Goal: Information Seeking & Learning: Learn about a topic

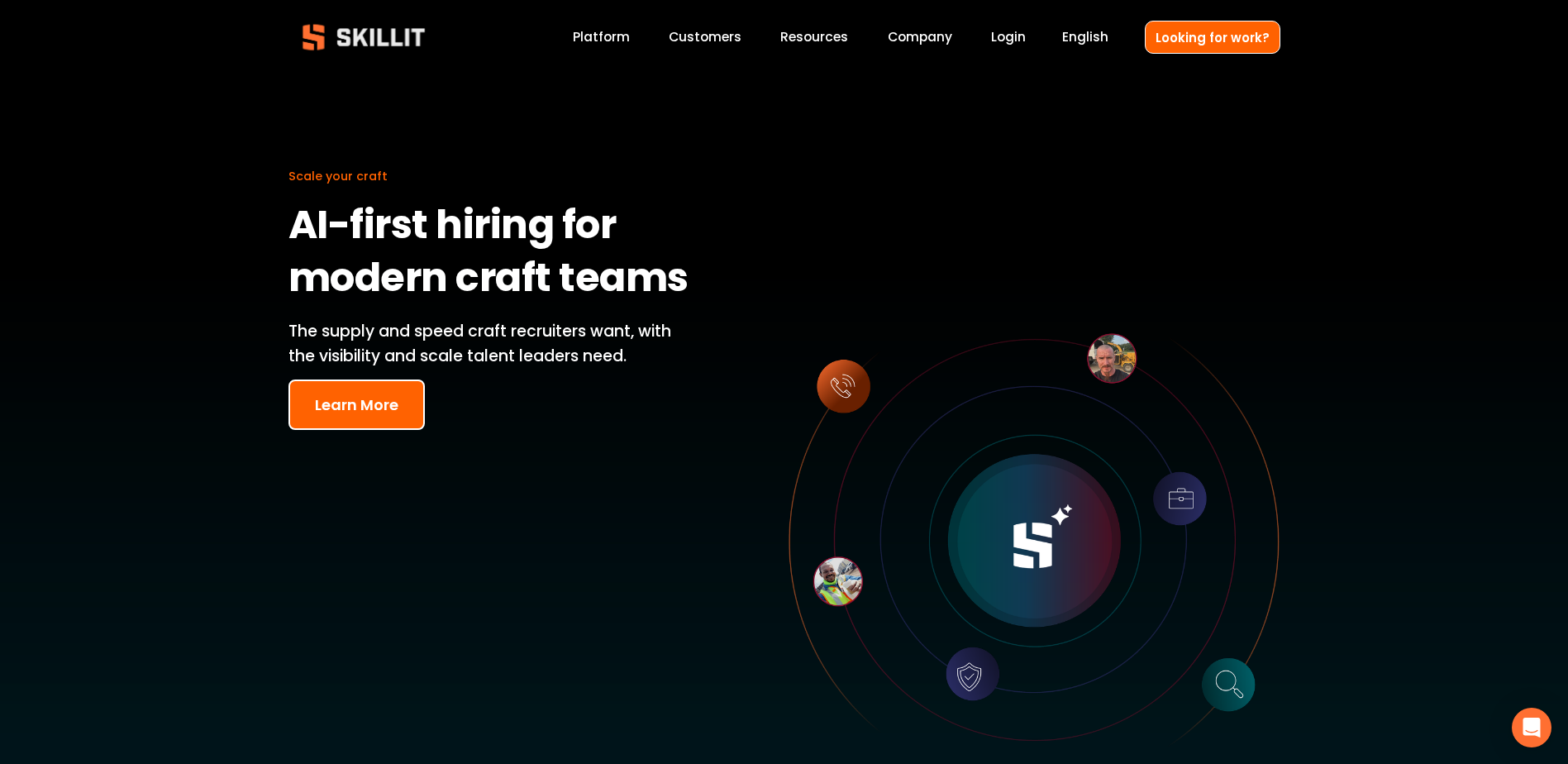
click at [717, 46] on link "Customers" at bounding box center [704, 37] width 72 height 22
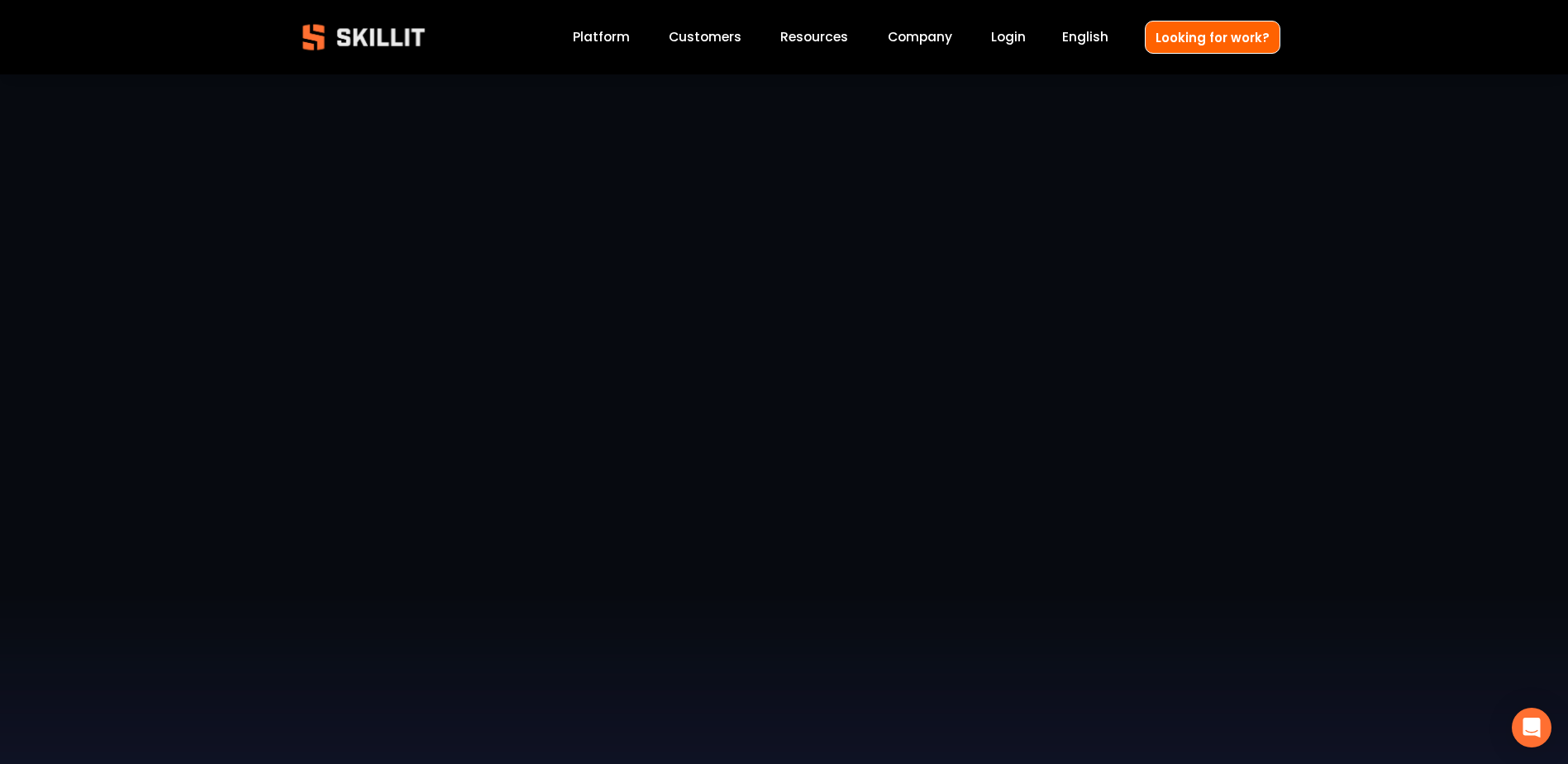
click at [602, 51] on div at bounding box center [784, 537] width 1568 height 1073
click at [602, 40] on link "Platform" at bounding box center [601, 37] width 57 height 22
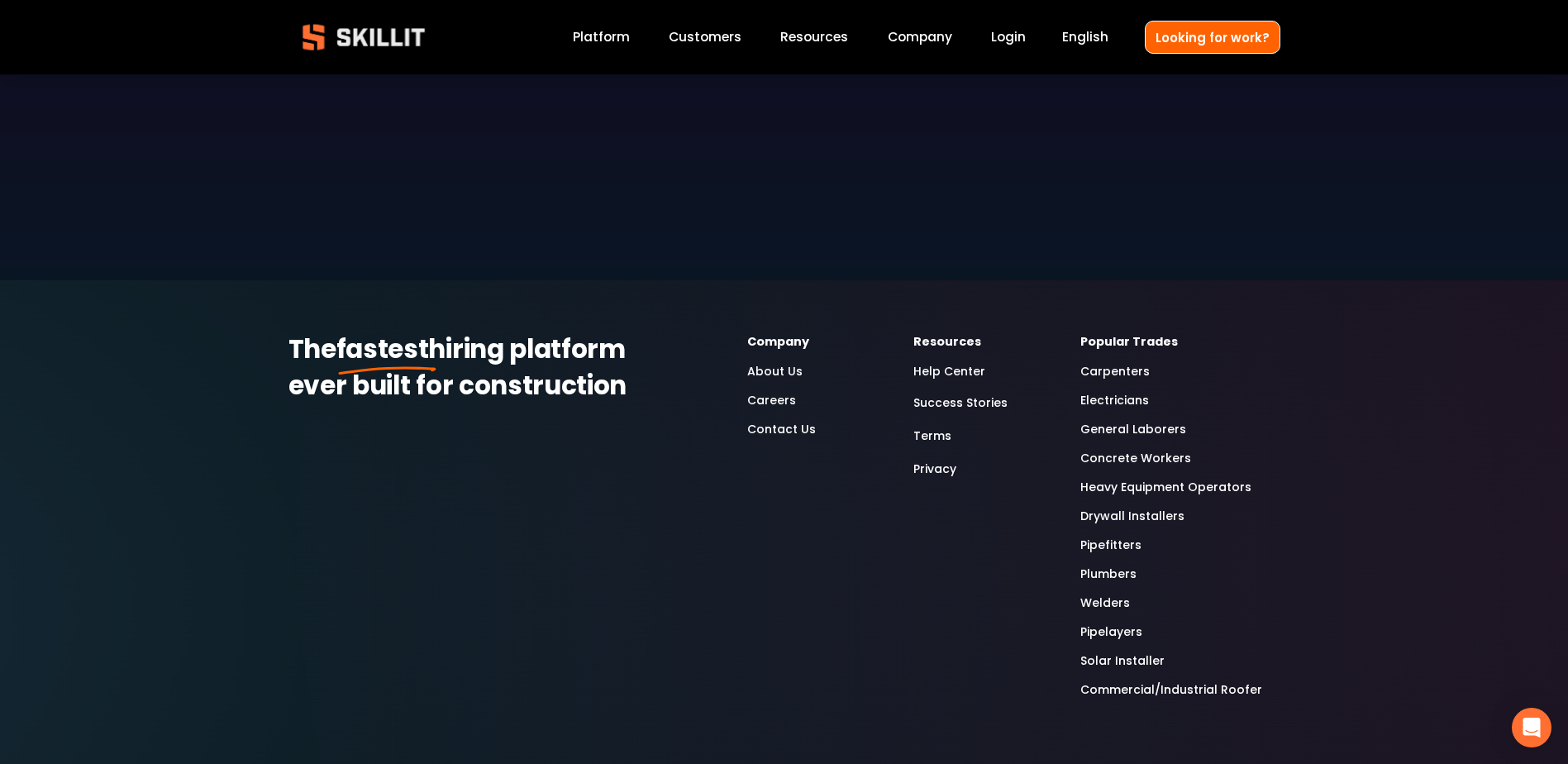
scroll to position [4877, 0]
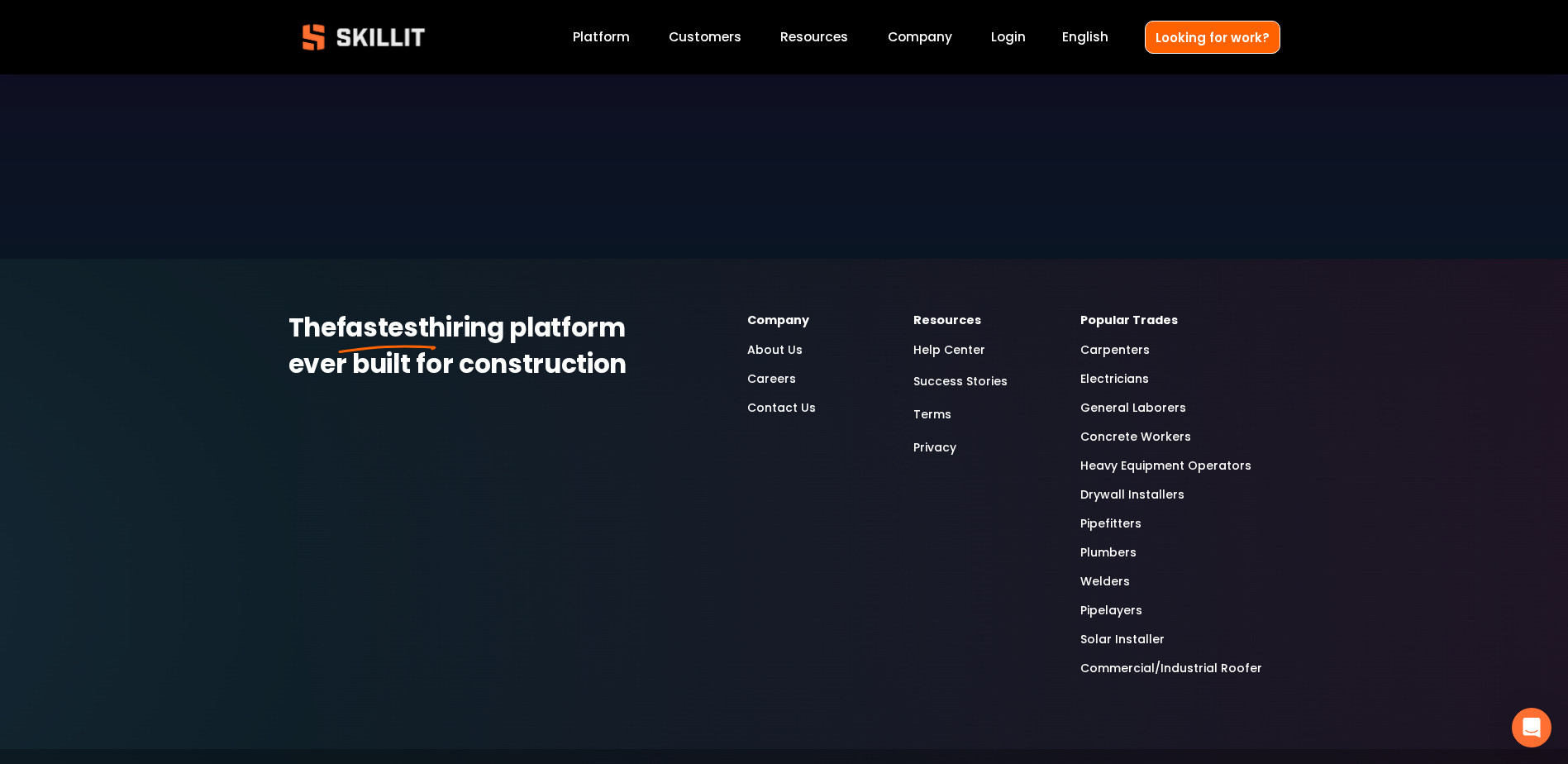
click at [1101, 601] on link "Pipelayers" at bounding box center [1111, 611] width 62 height 19
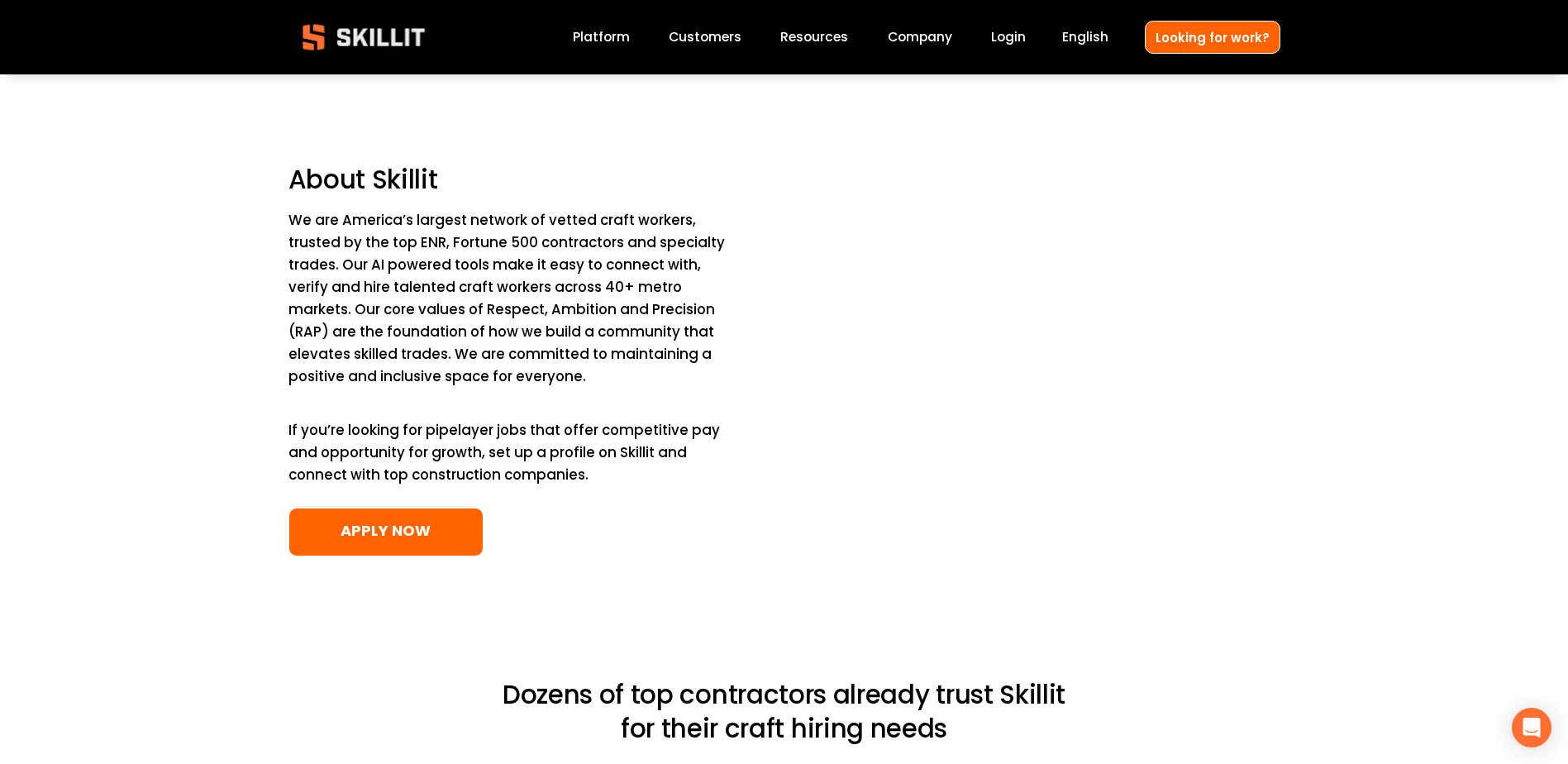
scroll to position [2314, 0]
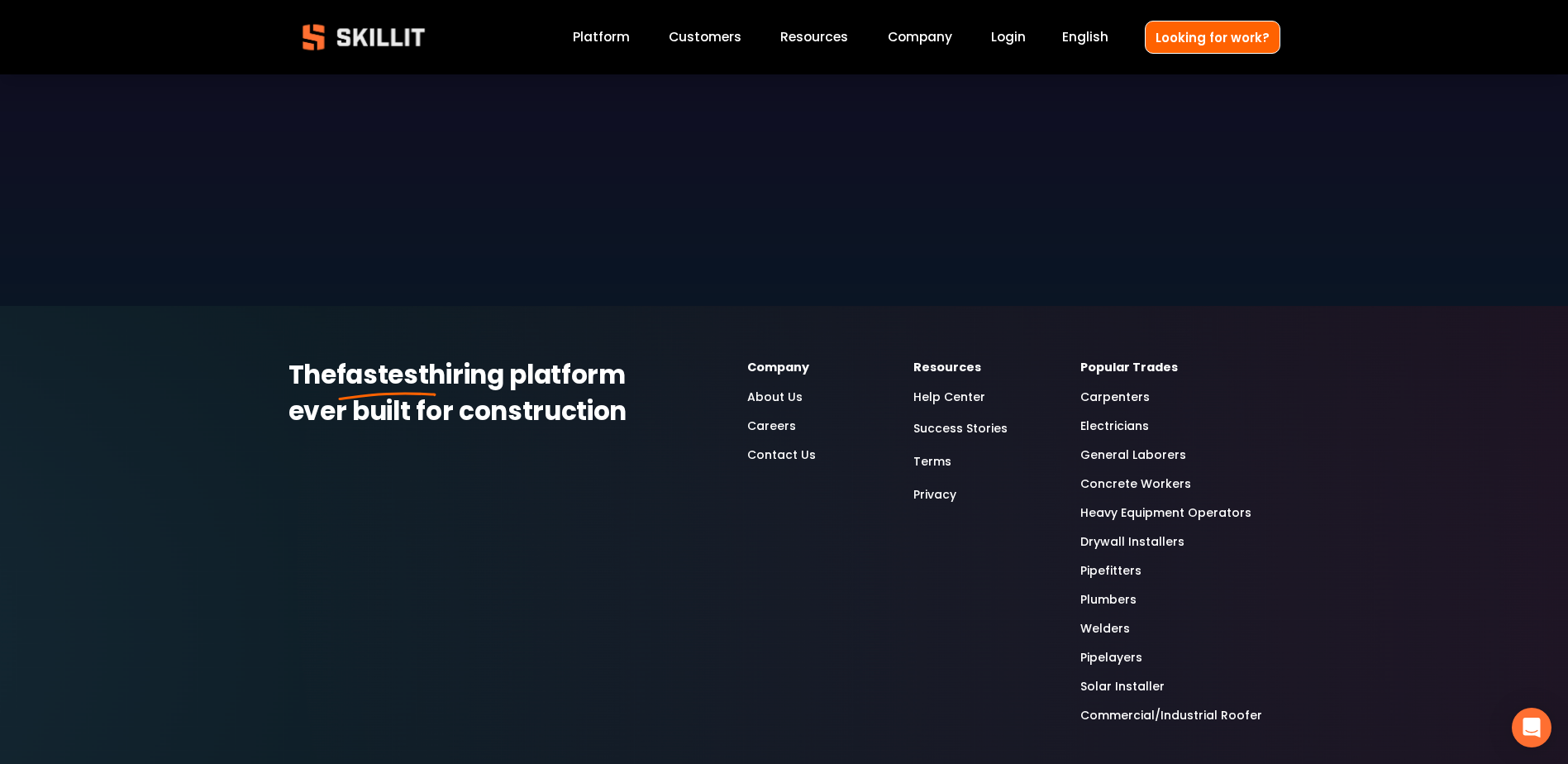
scroll to position [4877, 0]
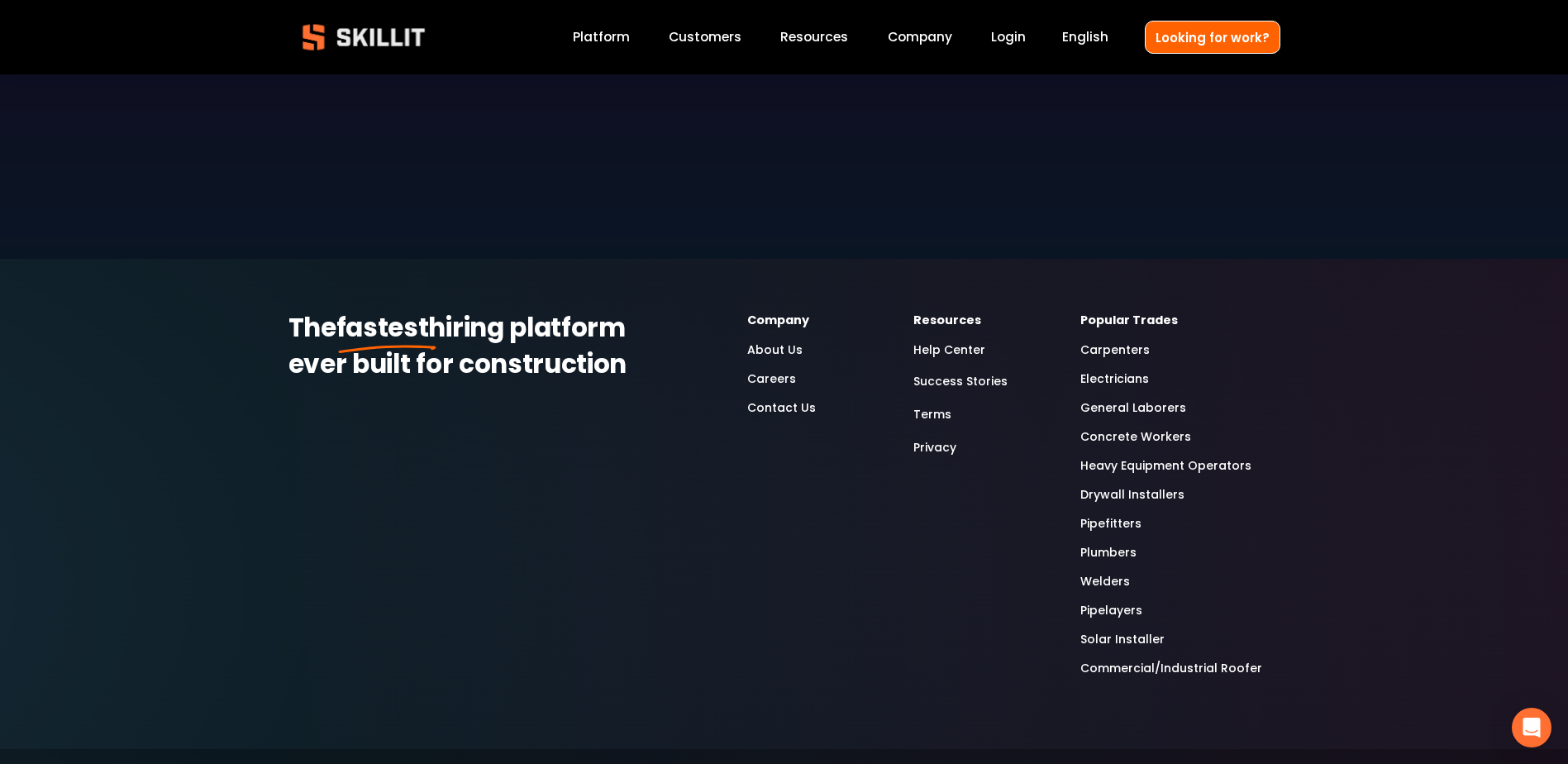
click at [1098, 428] on link "Concrete Workers" at bounding box center [1135, 437] width 111 height 19
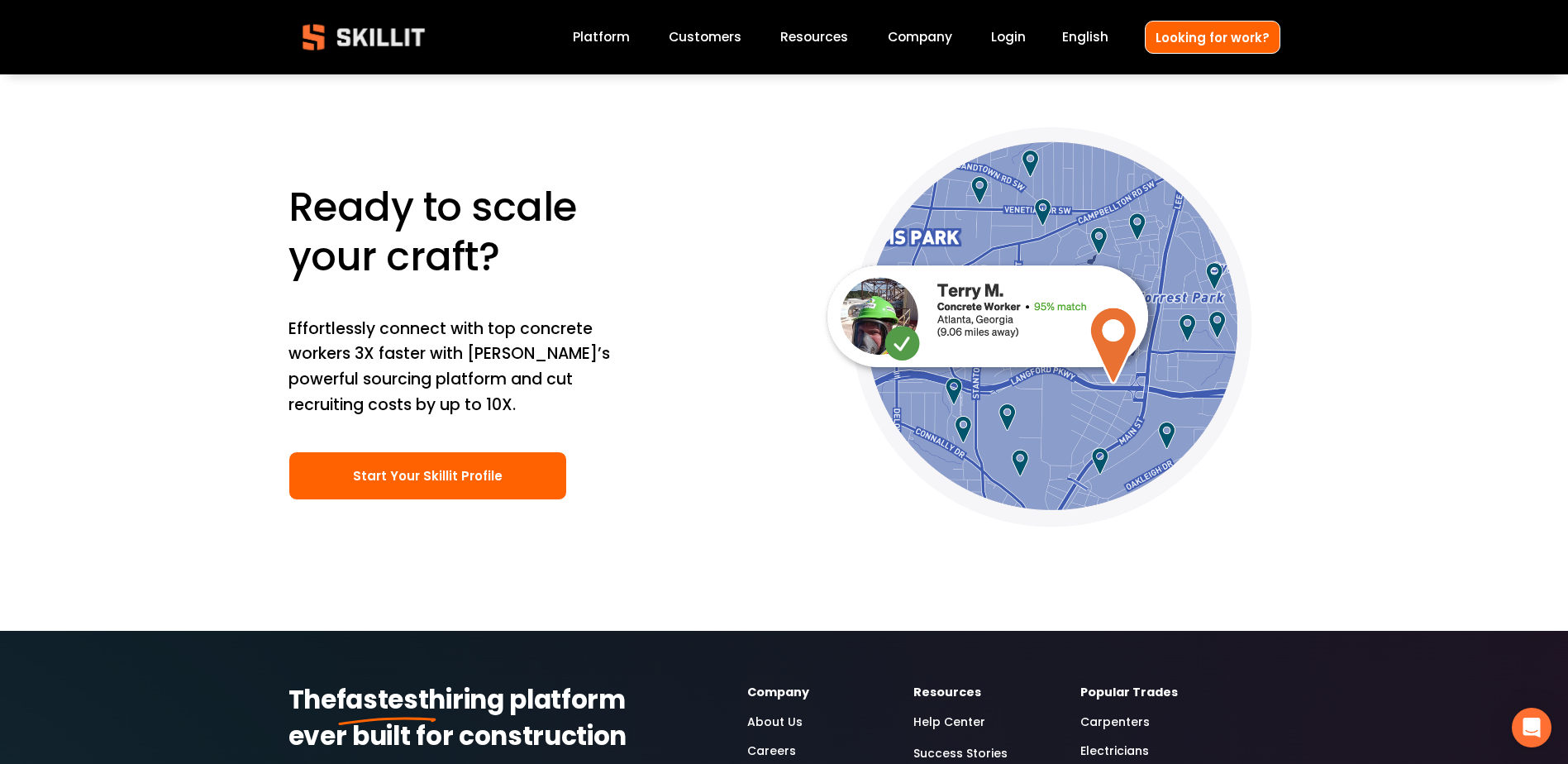
scroll to position [5373, 0]
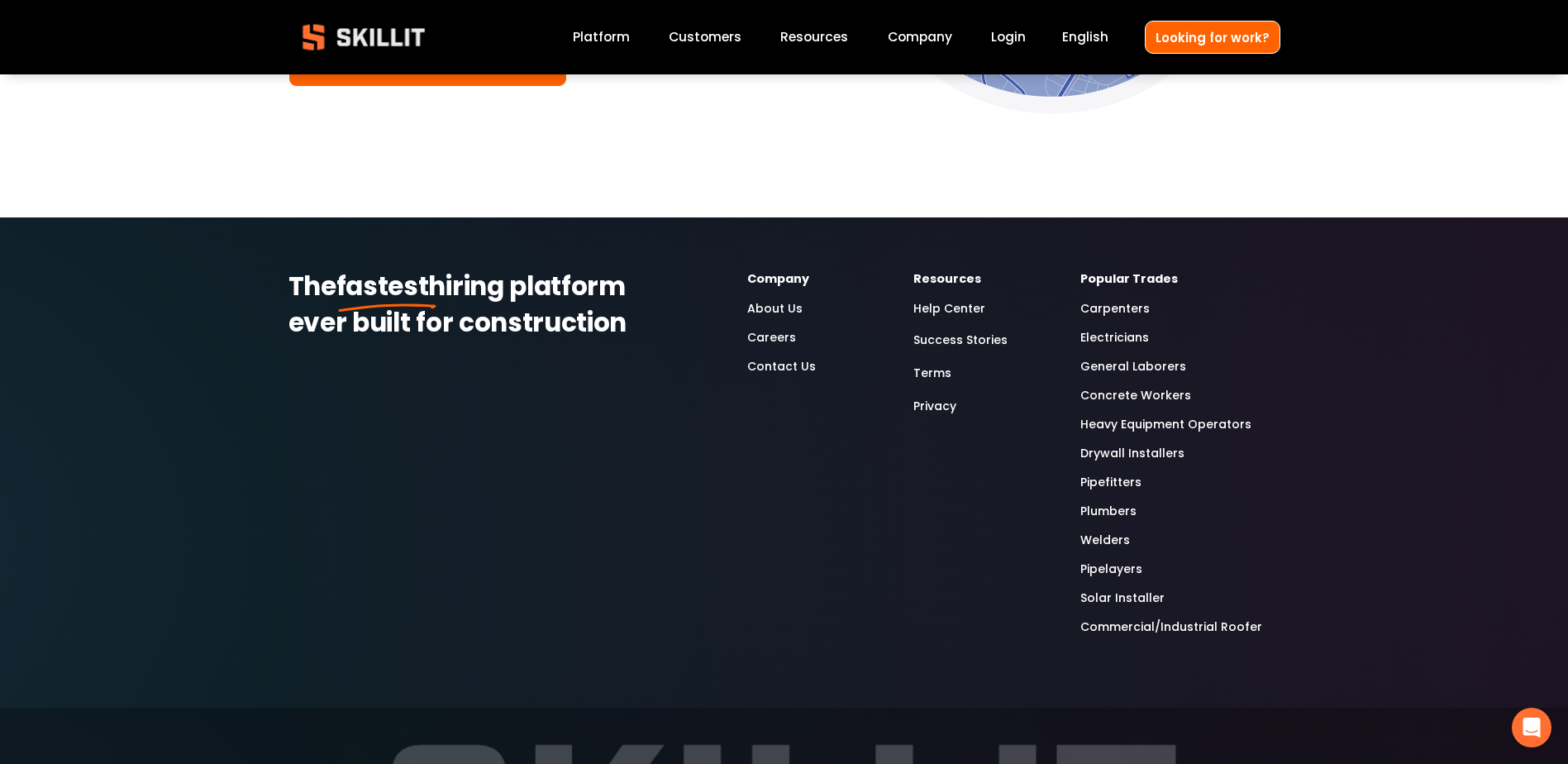
click at [1100, 340] on link "Electricians" at bounding box center [1113, 338] width 68 height 19
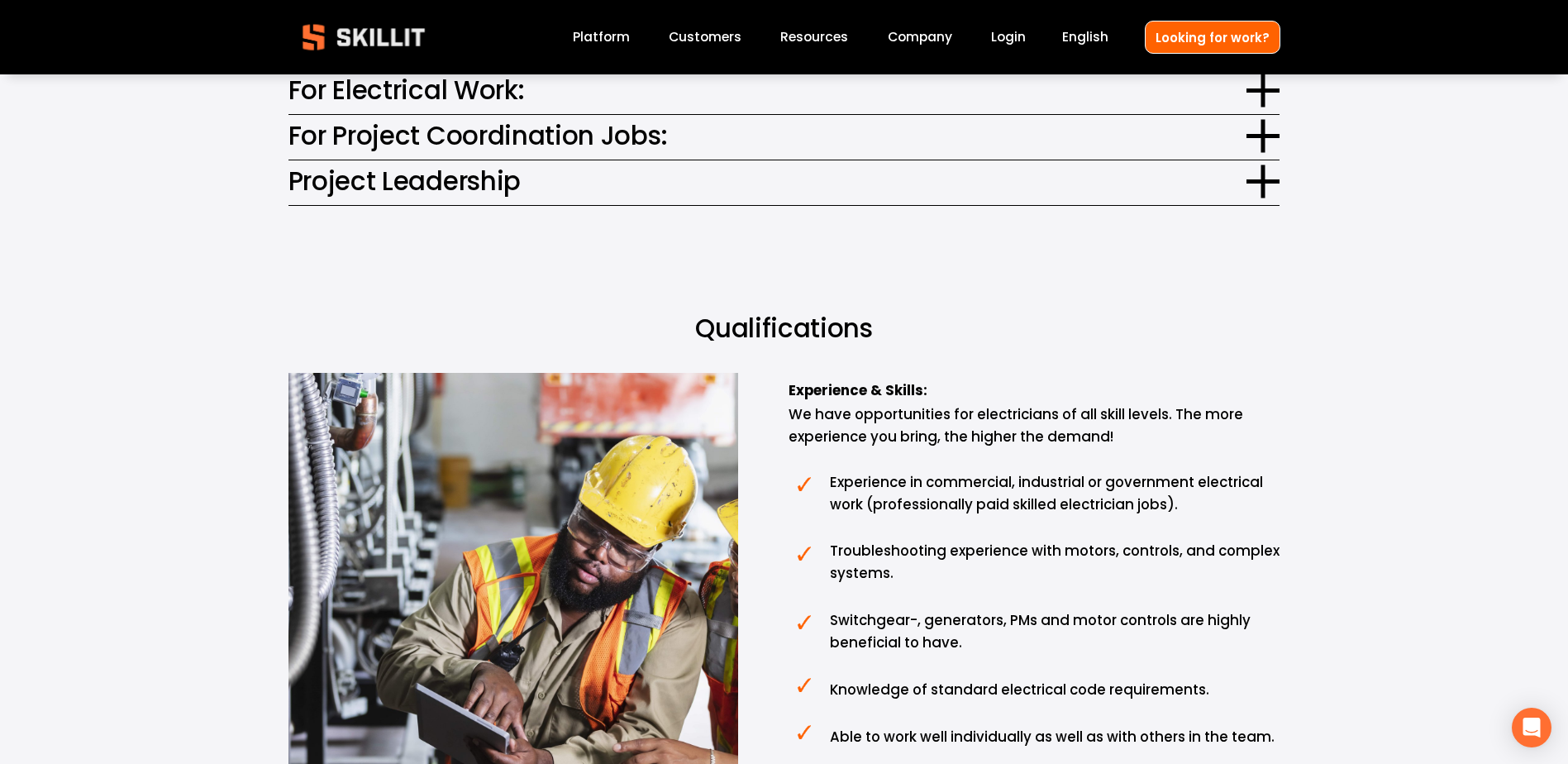
scroll to position [1157, 0]
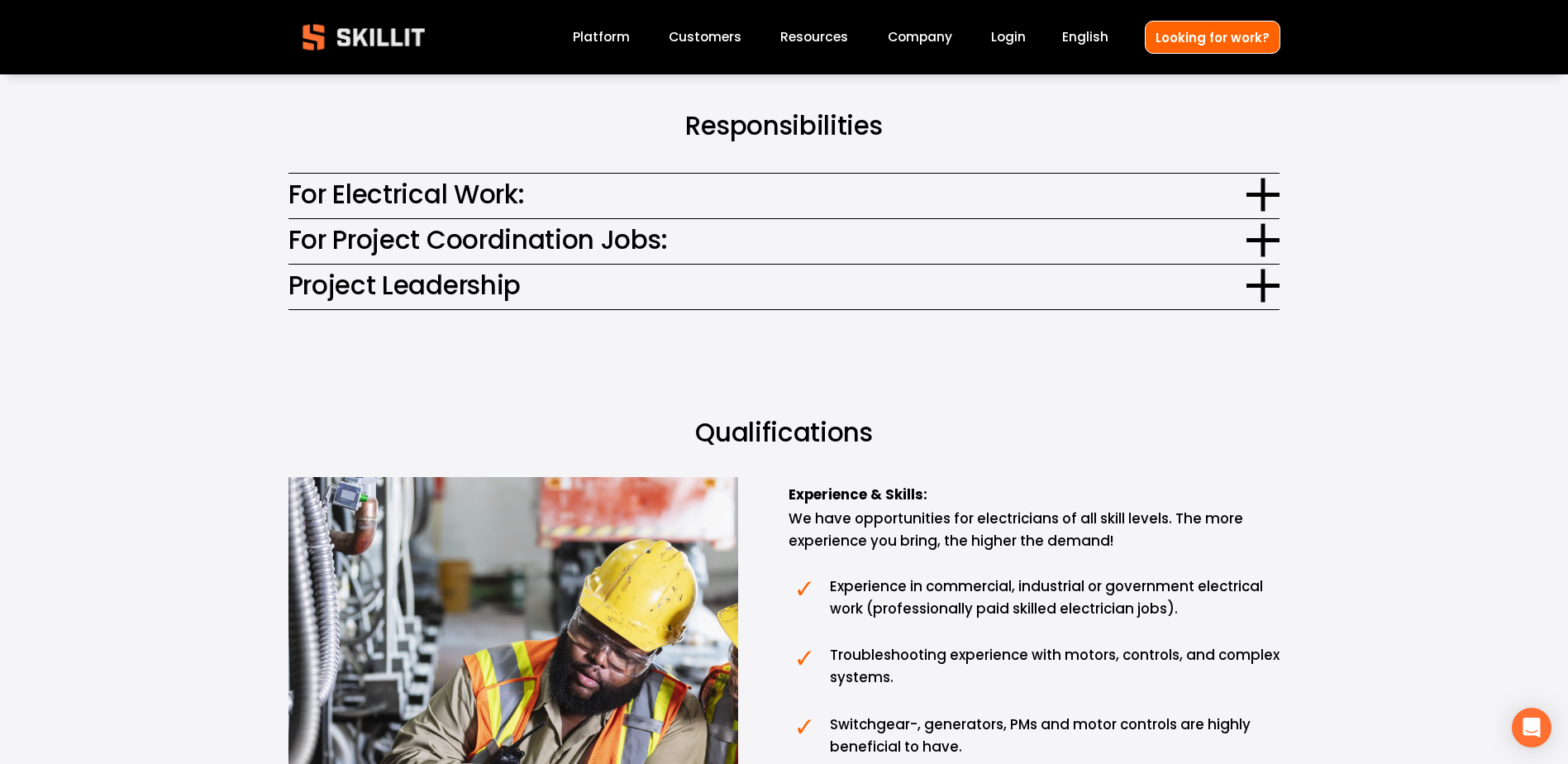
click at [1267, 193] on div at bounding box center [1263, 195] width 33 height 4
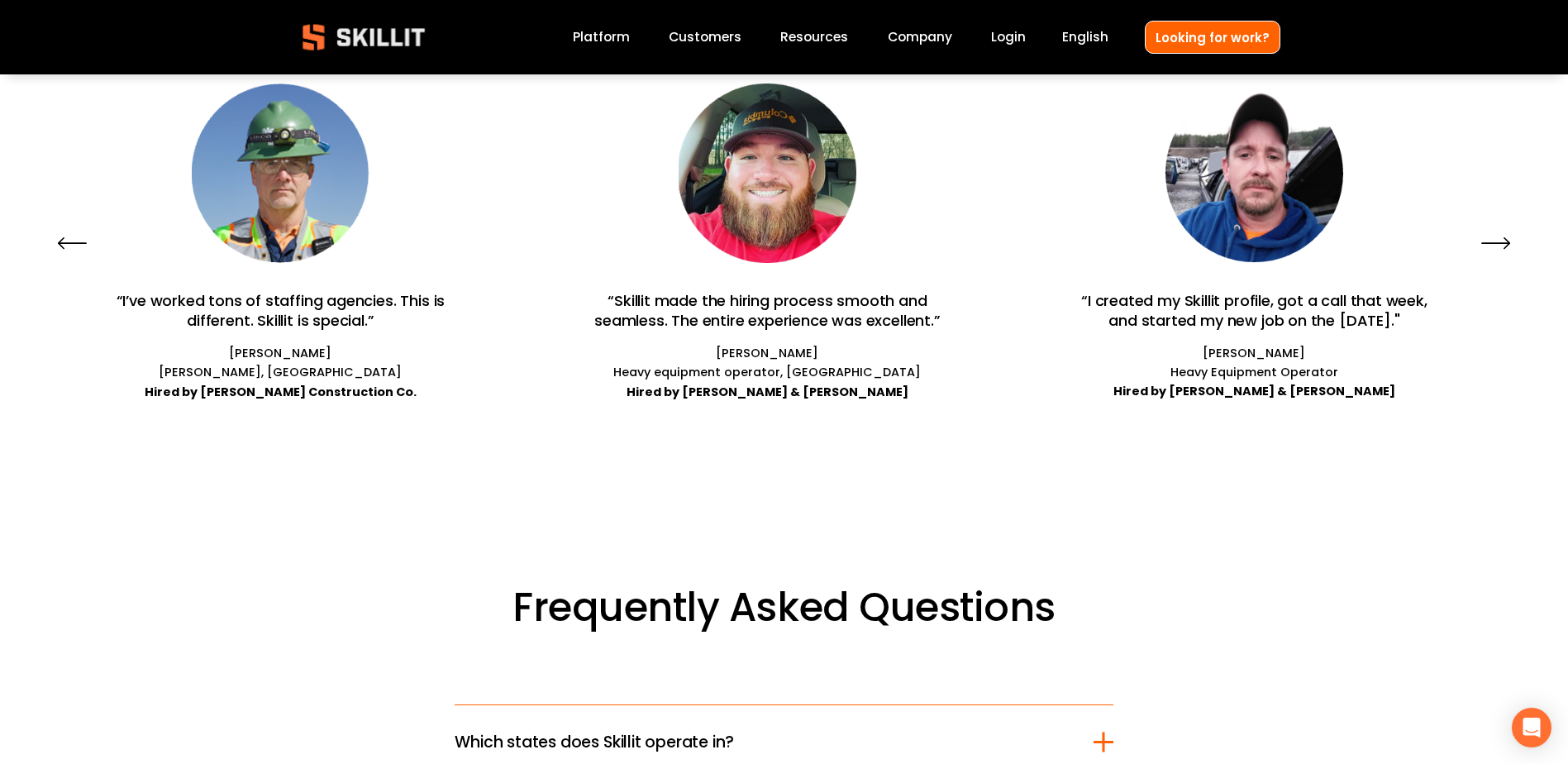
scroll to position [5455, 0]
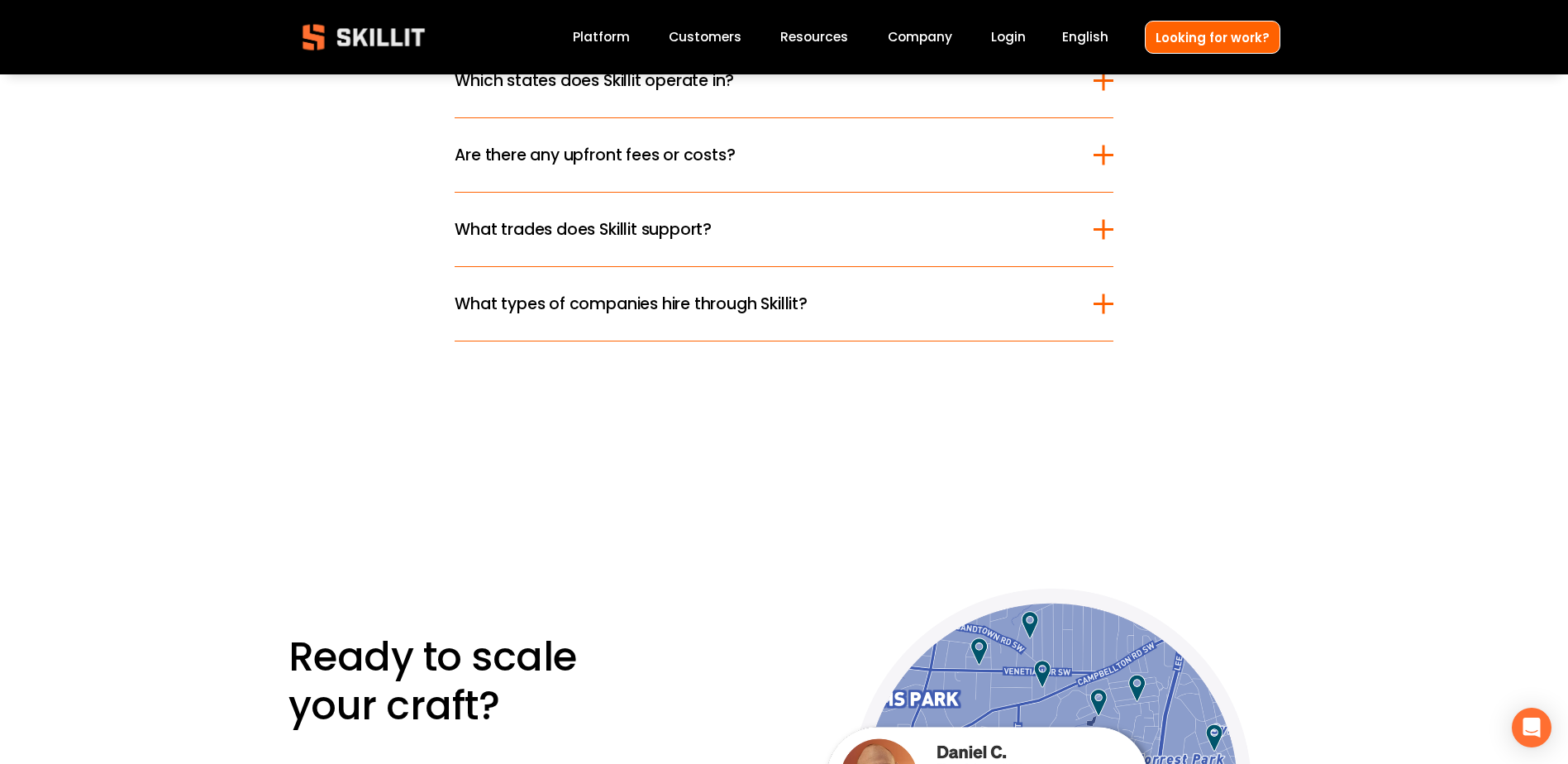
click at [1093, 303] on div at bounding box center [1103, 303] width 20 height 3
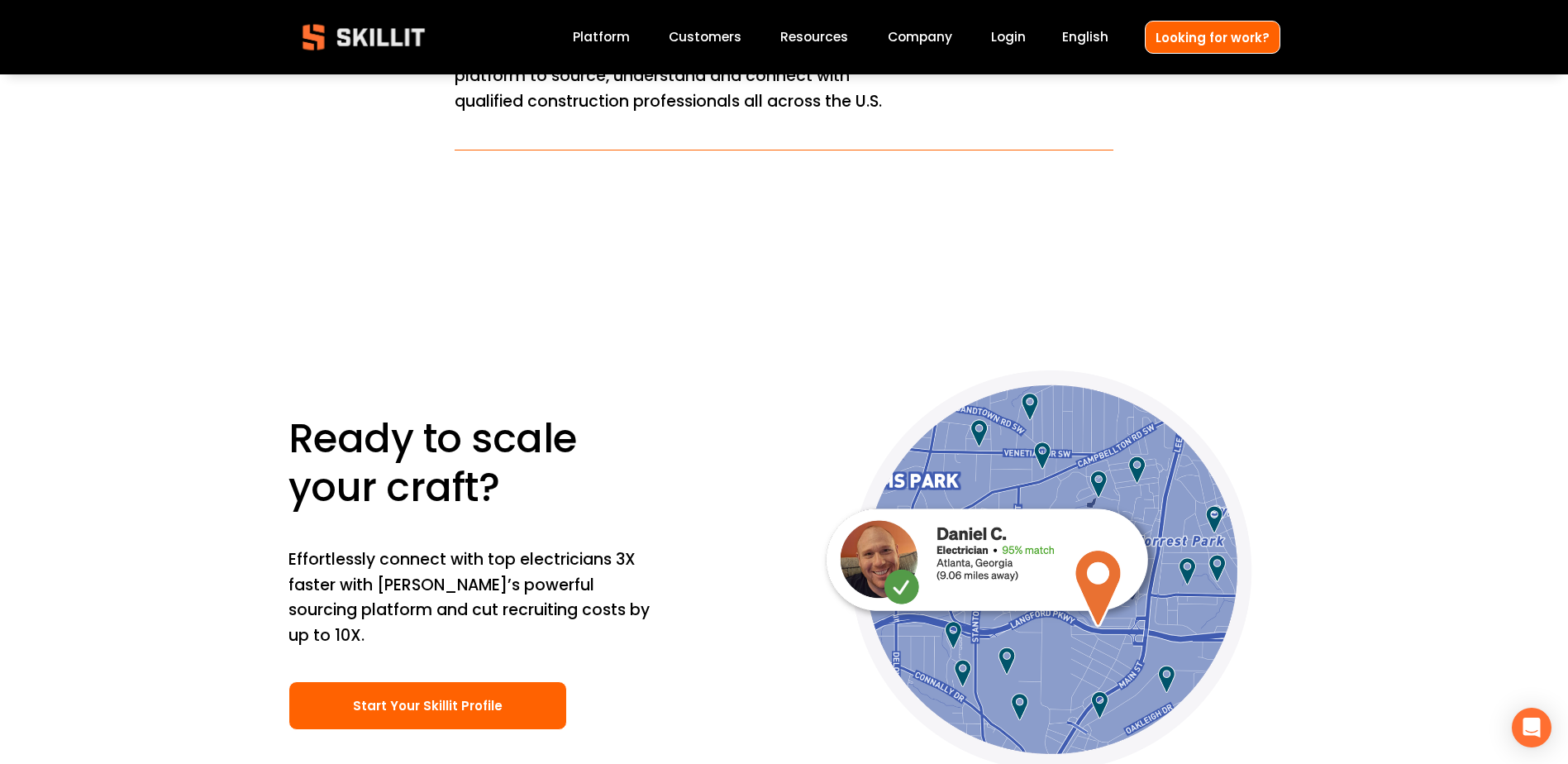
scroll to position [6364, 0]
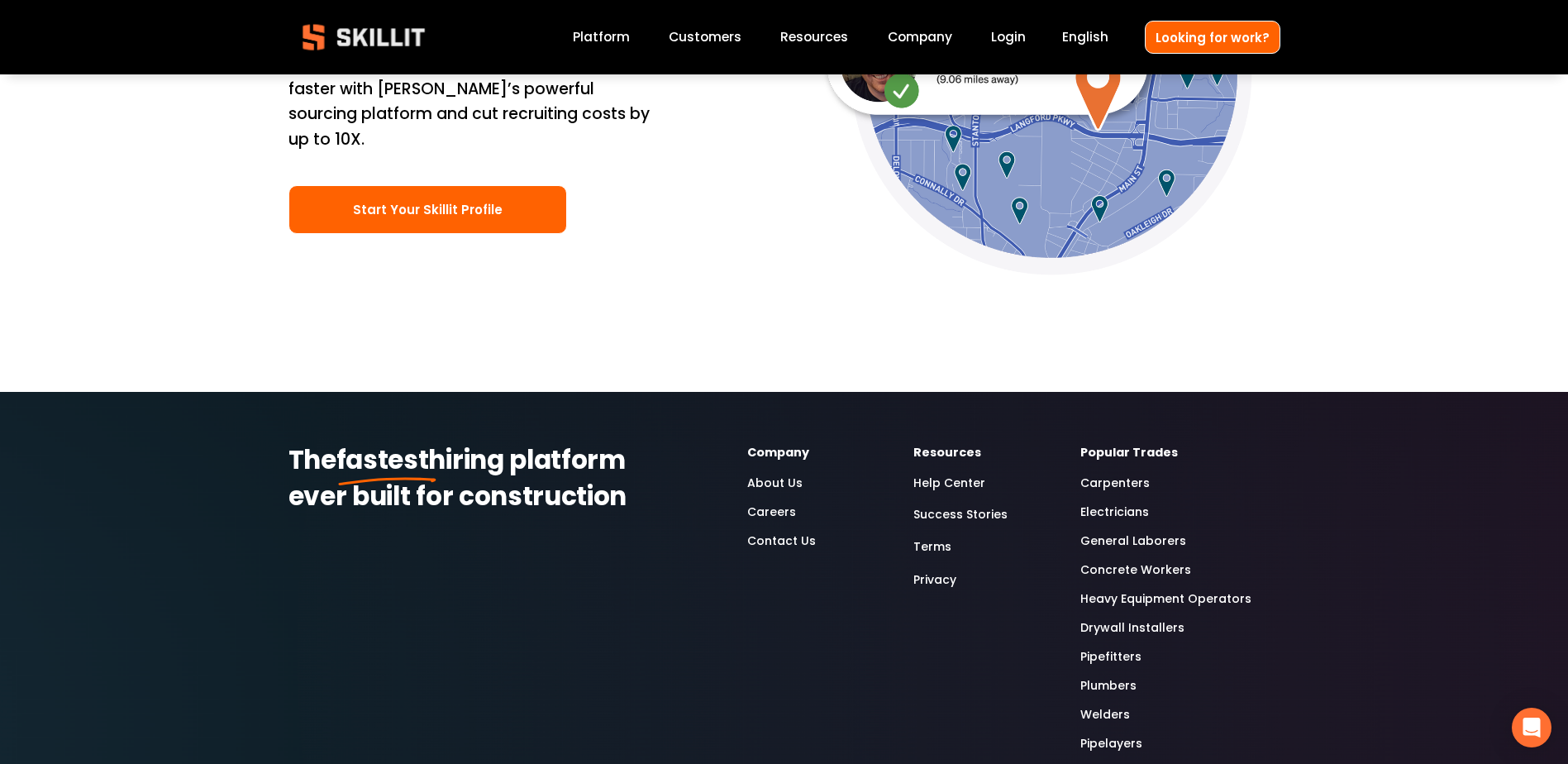
click at [1107, 532] on link "General Laborers" at bounding box center [1133, 541] width 106 height 19
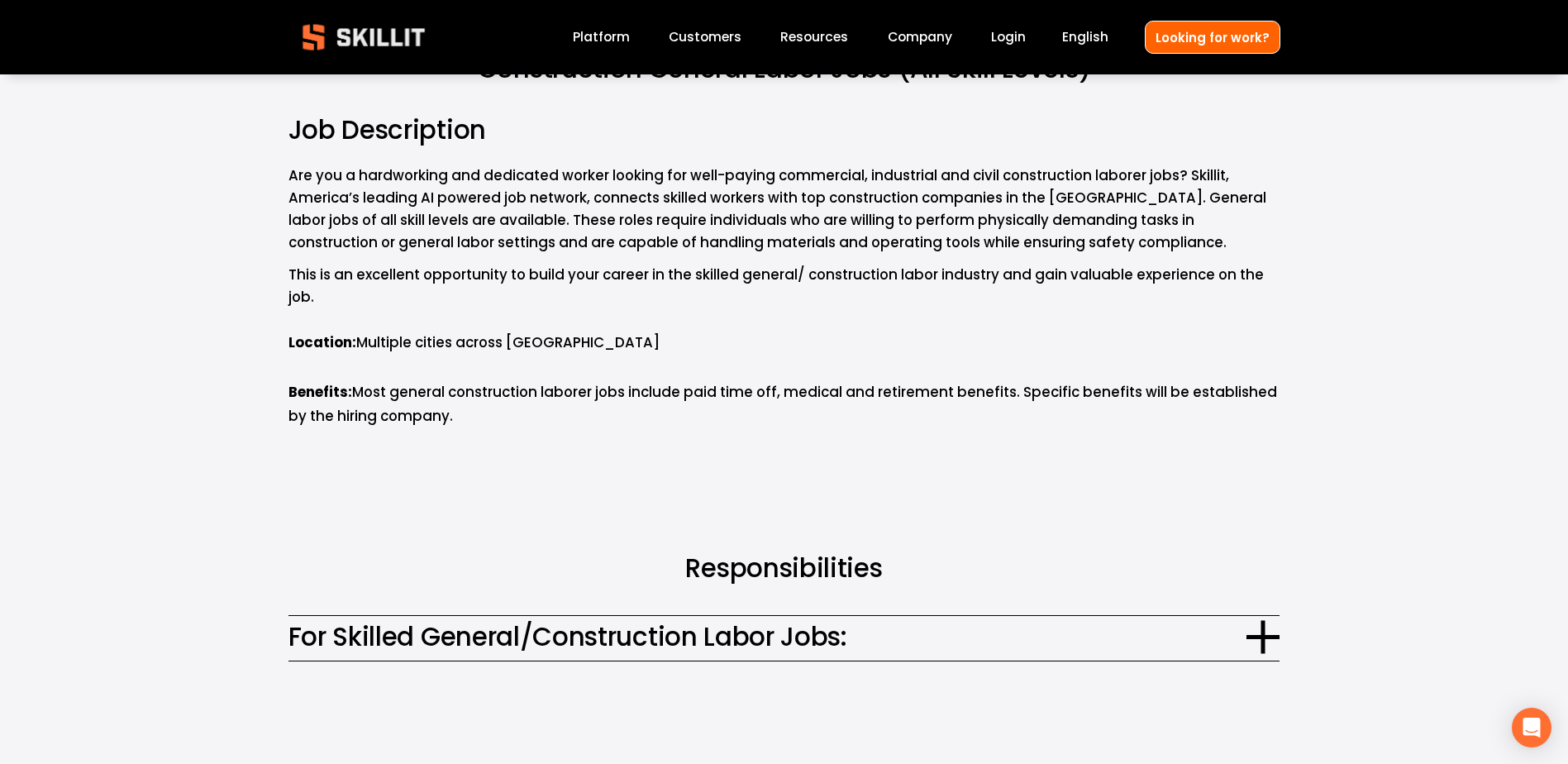
scroll to position [744, 0]
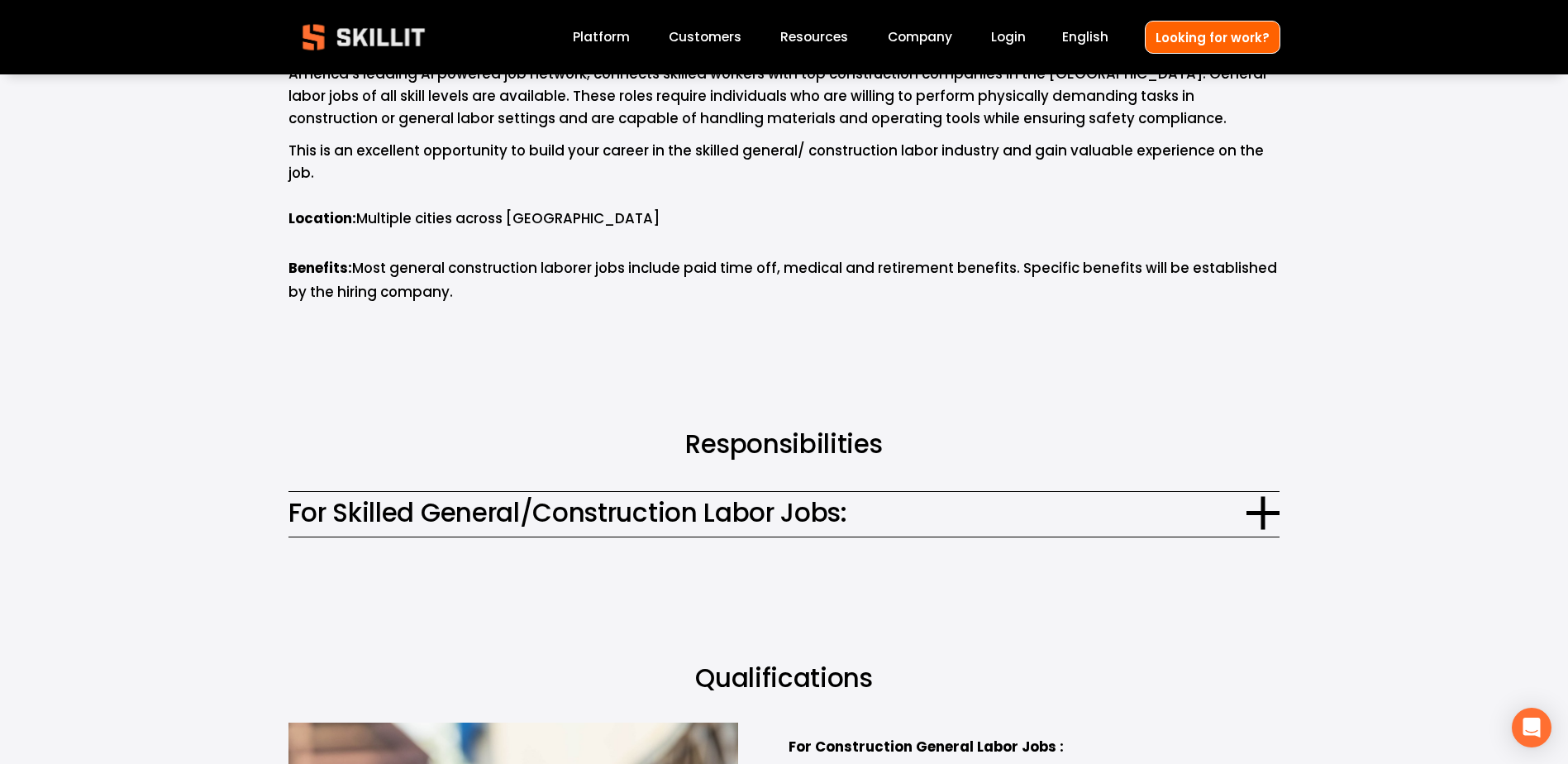
click at [1250, 507] on div at bounding box center [1263, 513] width 33 height 33
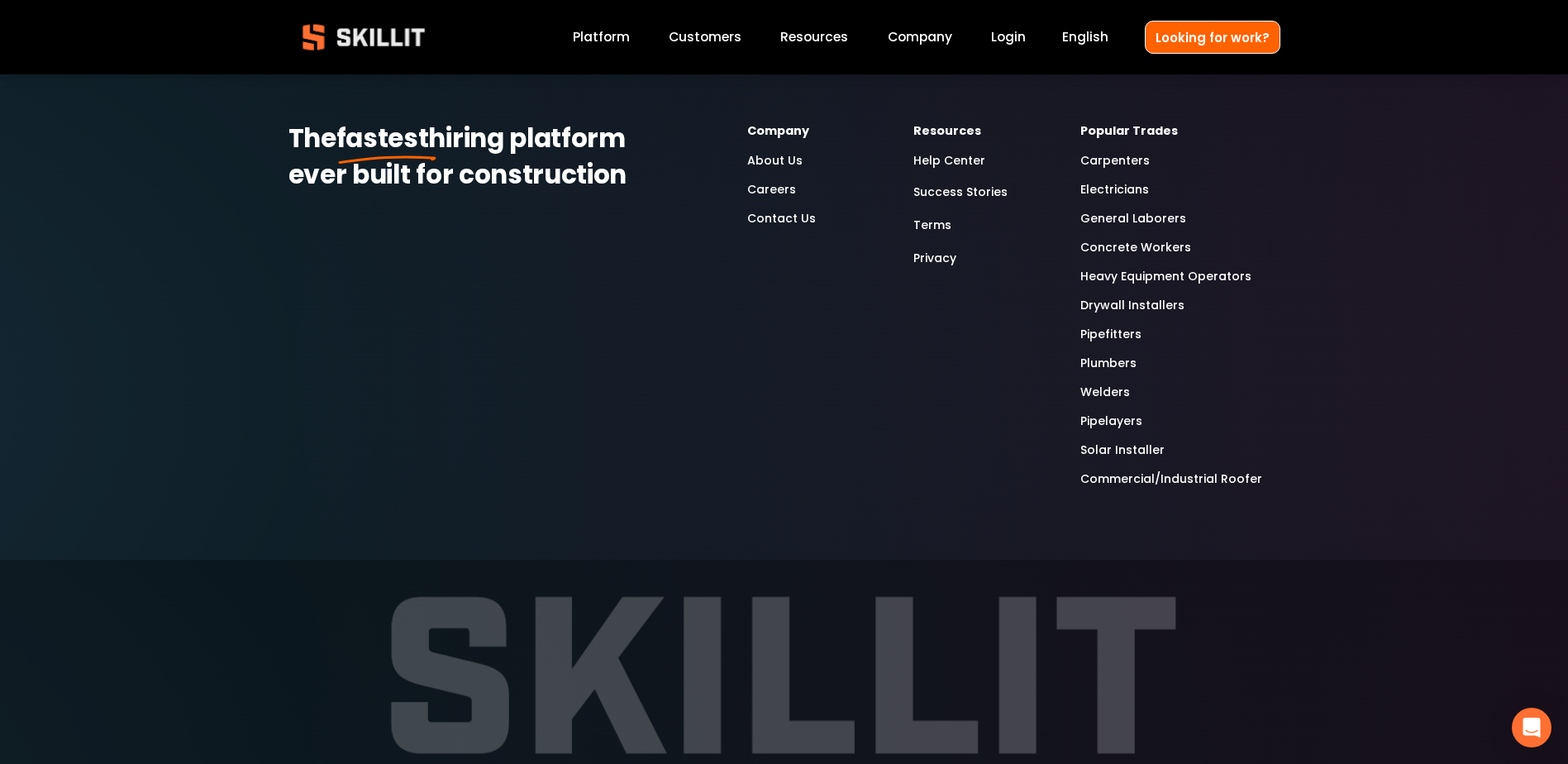
scroll to position [6200, 0]
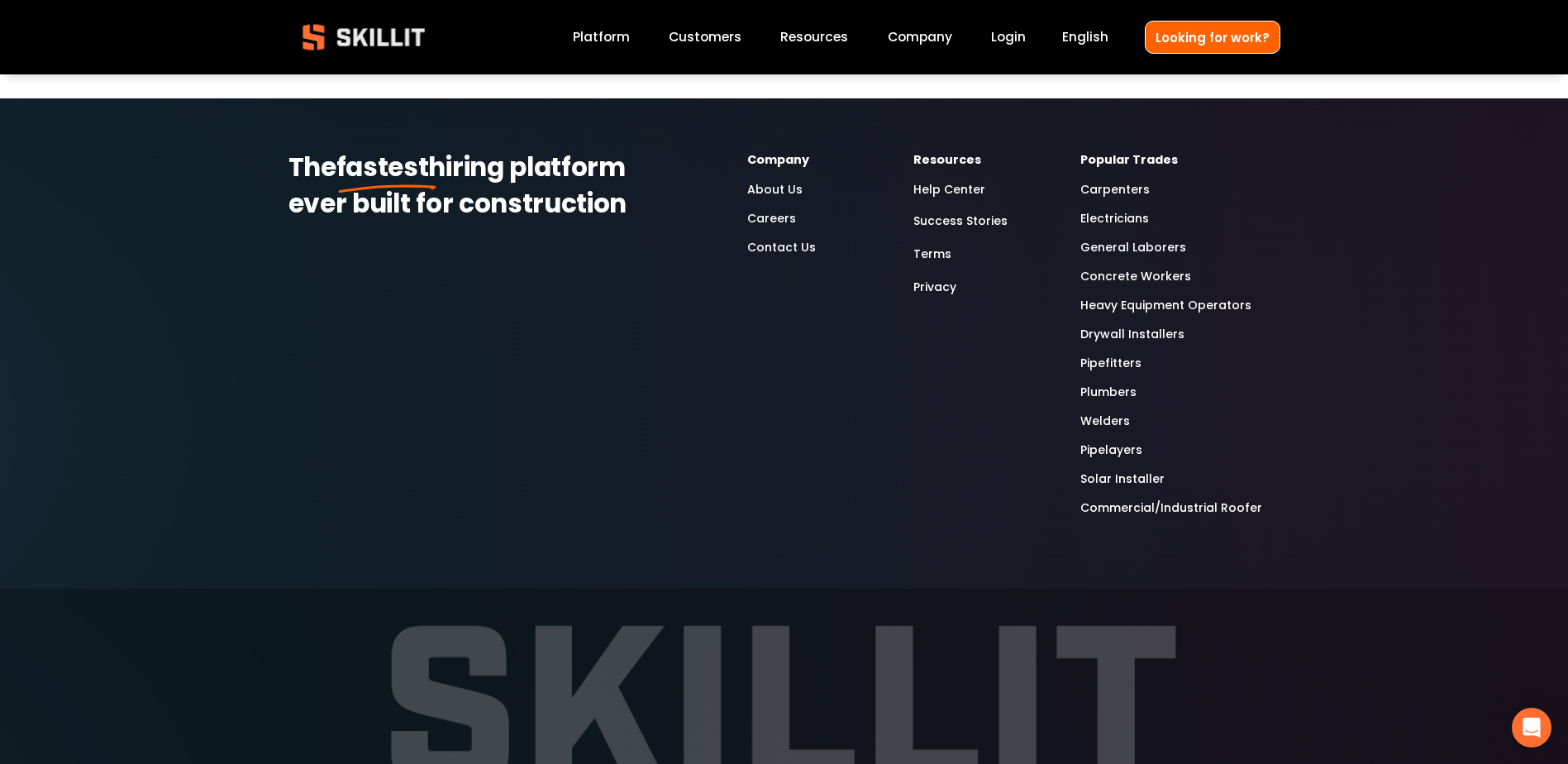
click at [1120, 267] on link "Concrete Workers" at bounding box center [1135, 277] width 111 height 19
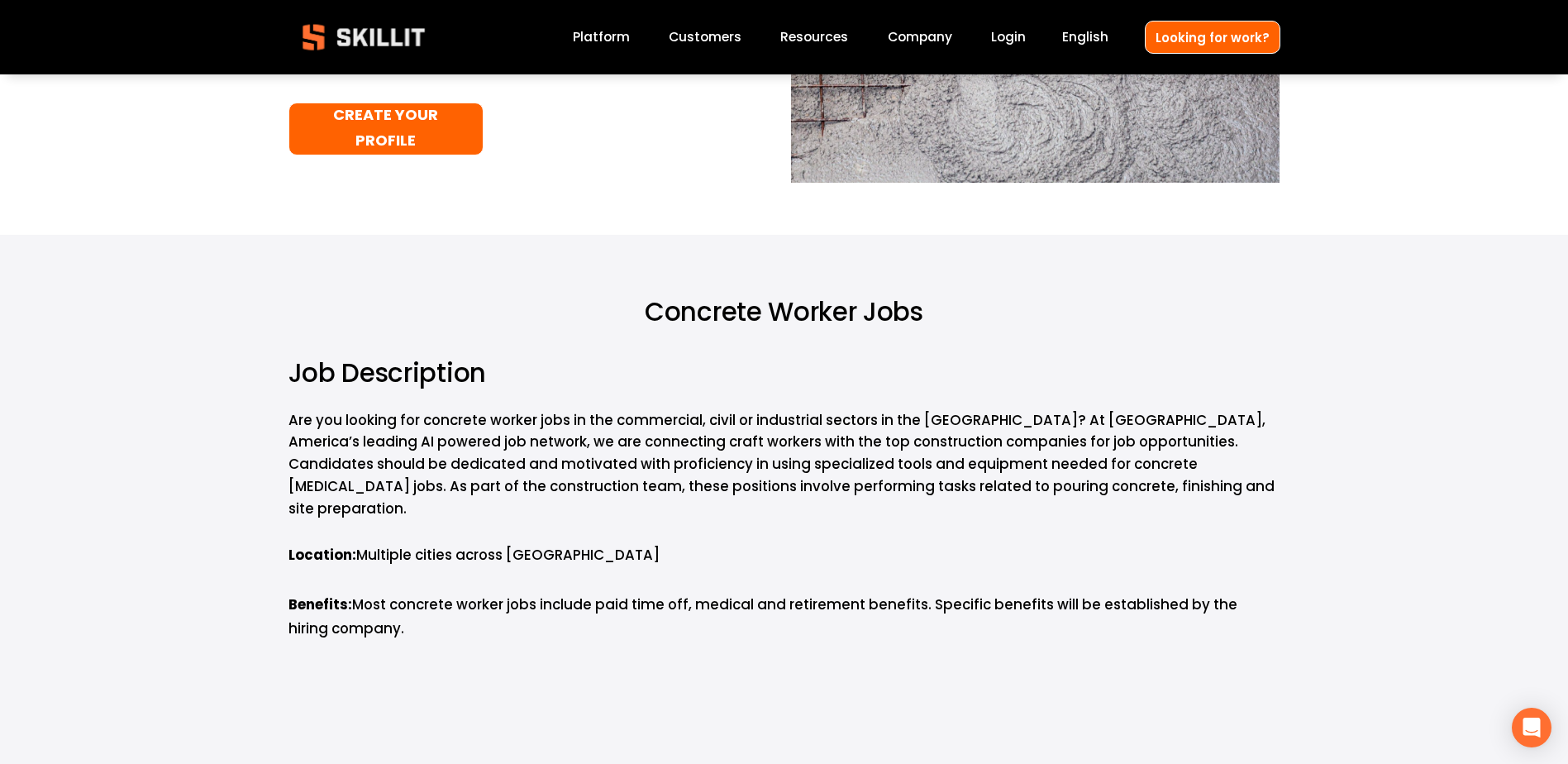
scroll to position [744, 0]
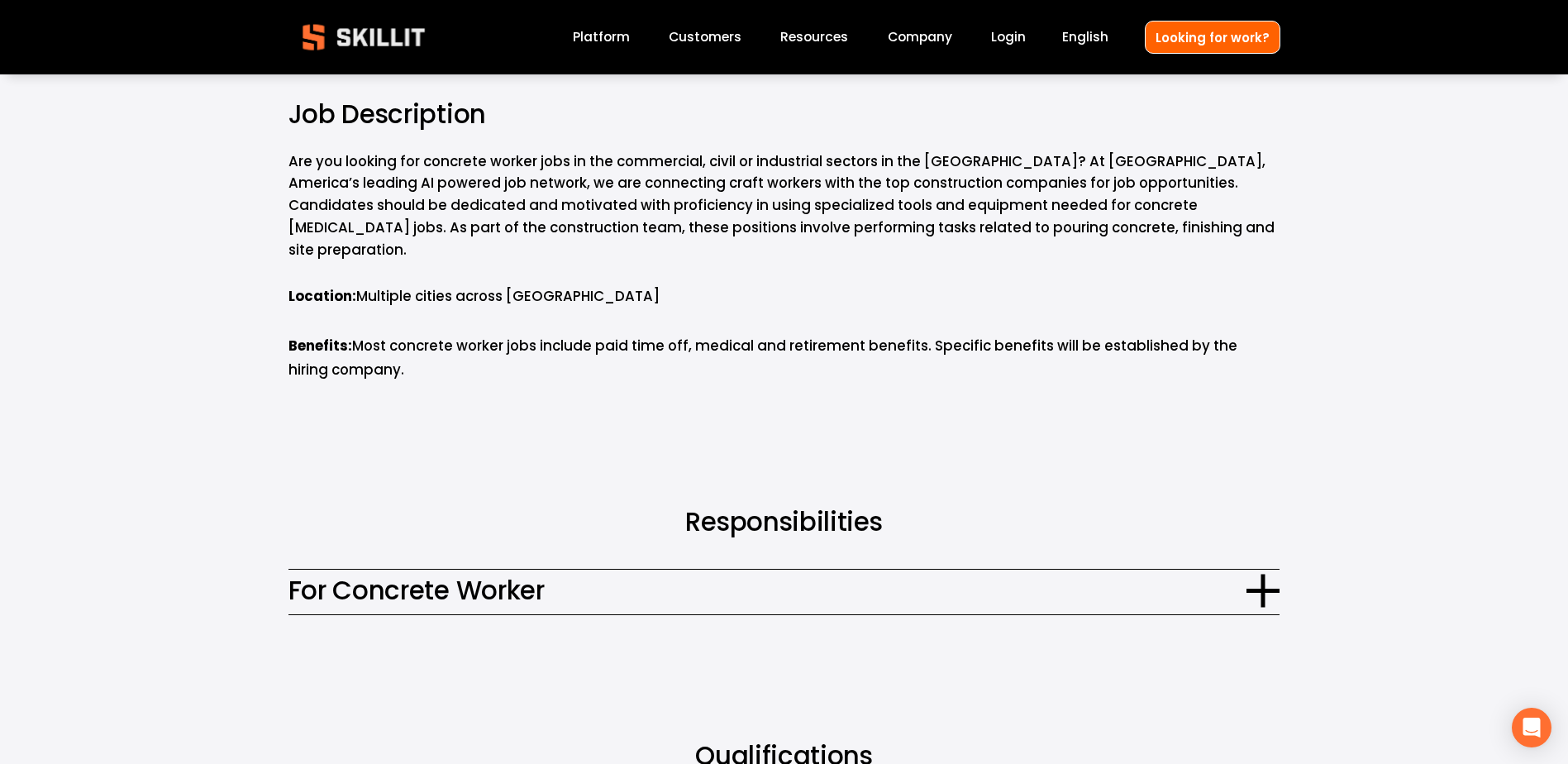
click at [1241, 591] on span "For Concrete Worker" at bounding box center [767, 591] width 958 height 39
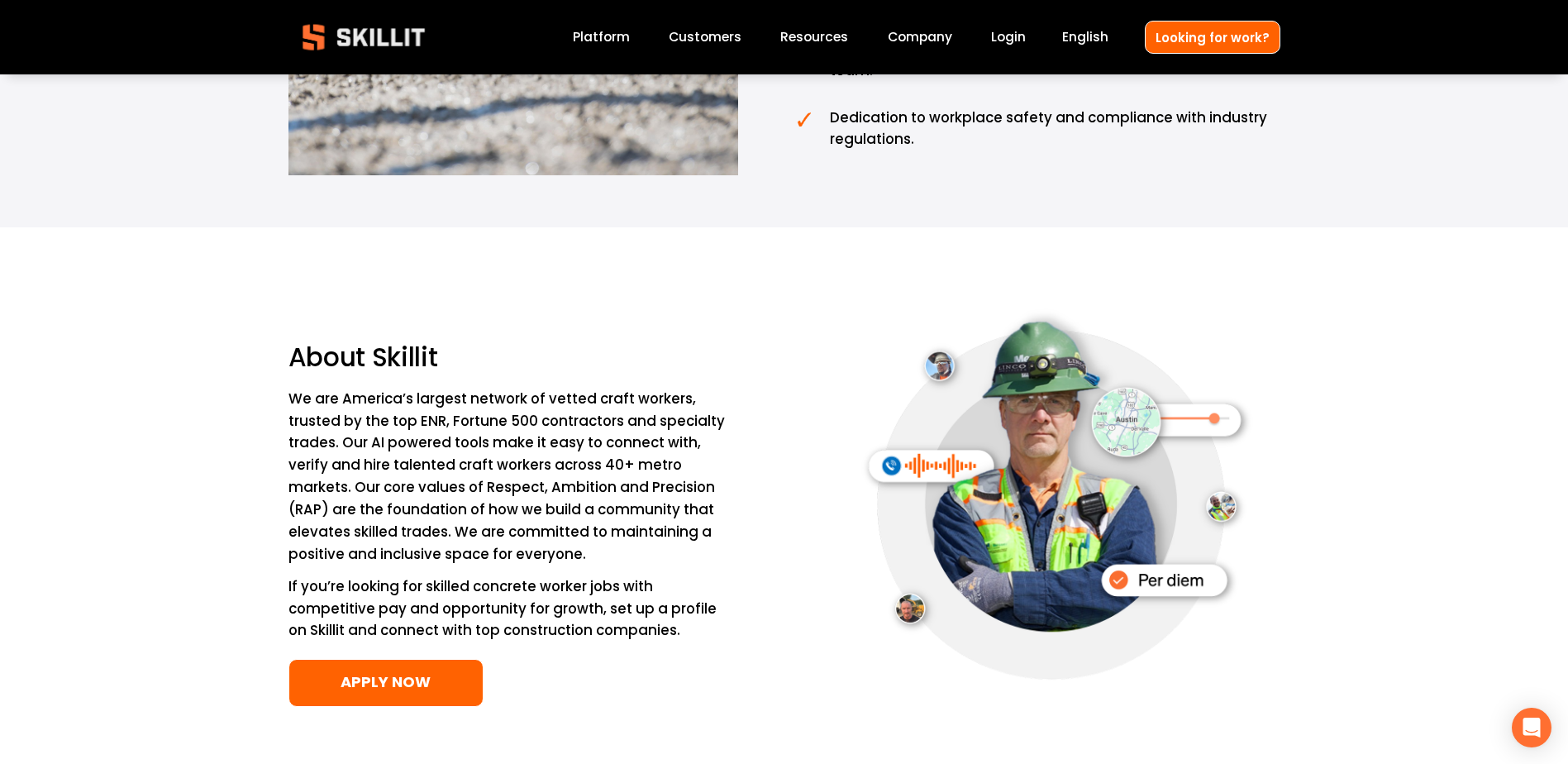
scroll to position [3389, 0]
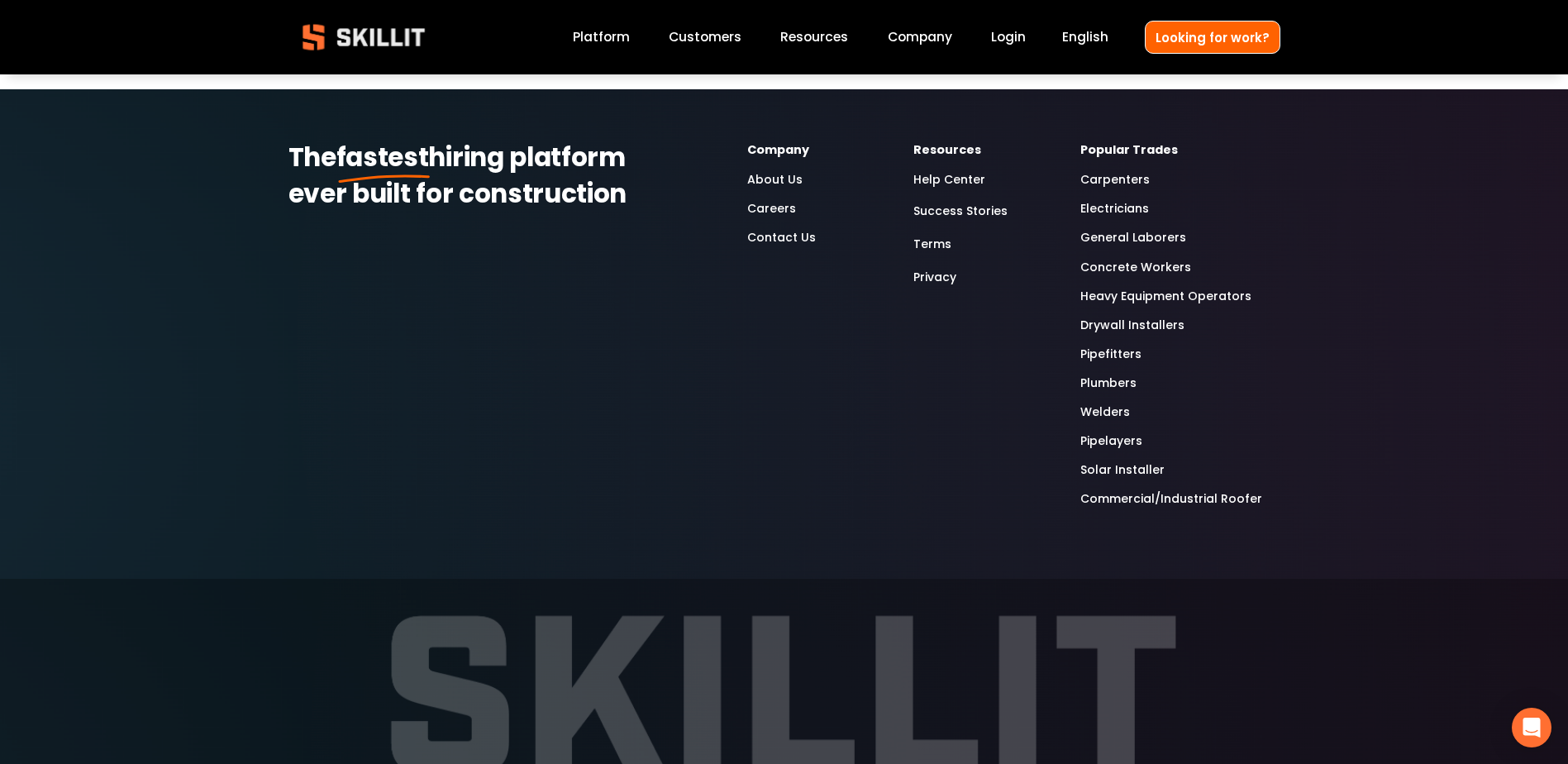
scroll to position [5371, 0]
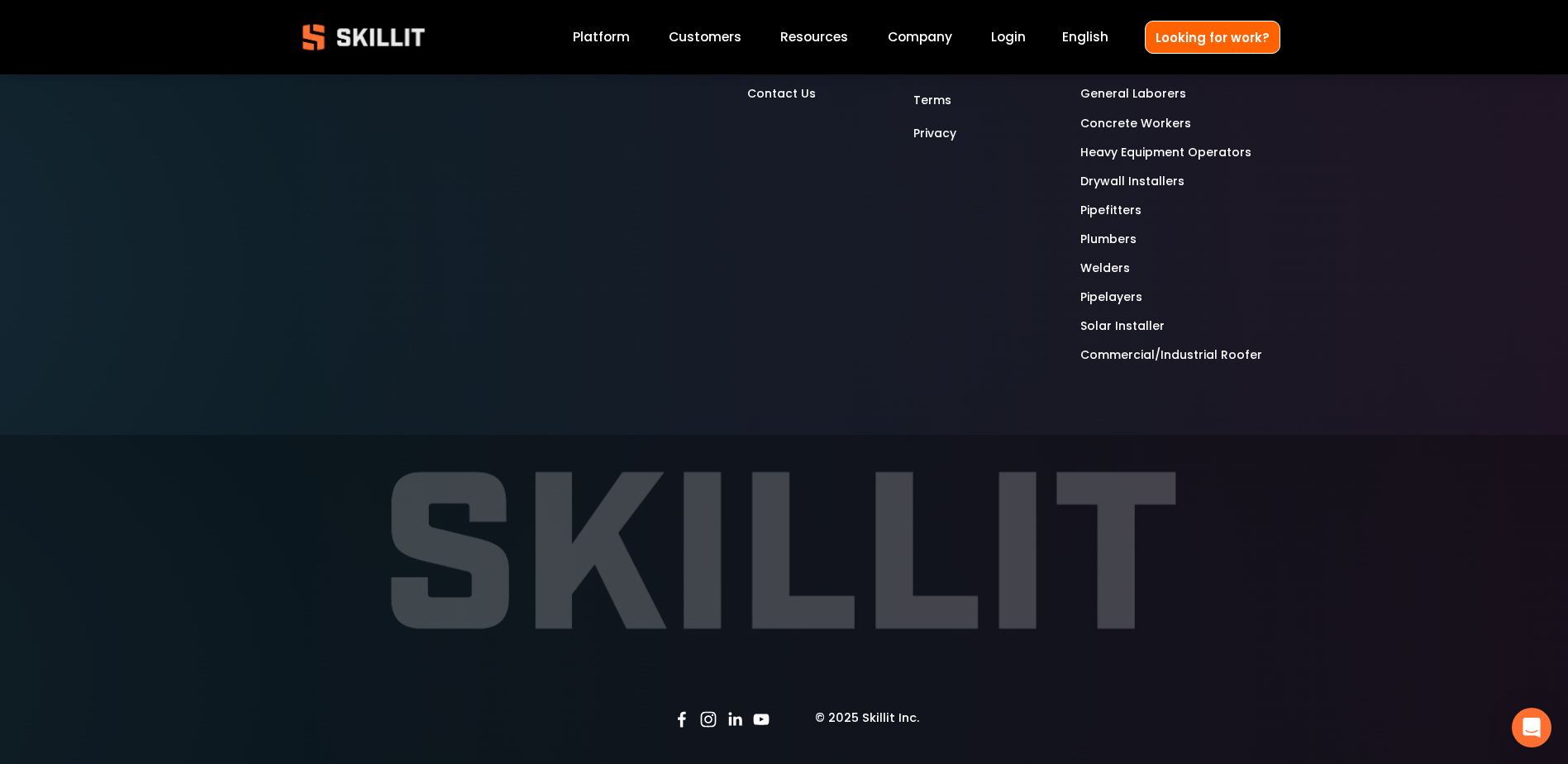
click at [0, 0] on span "Pricing" at bounding box center [0, 0] width 0 height 0
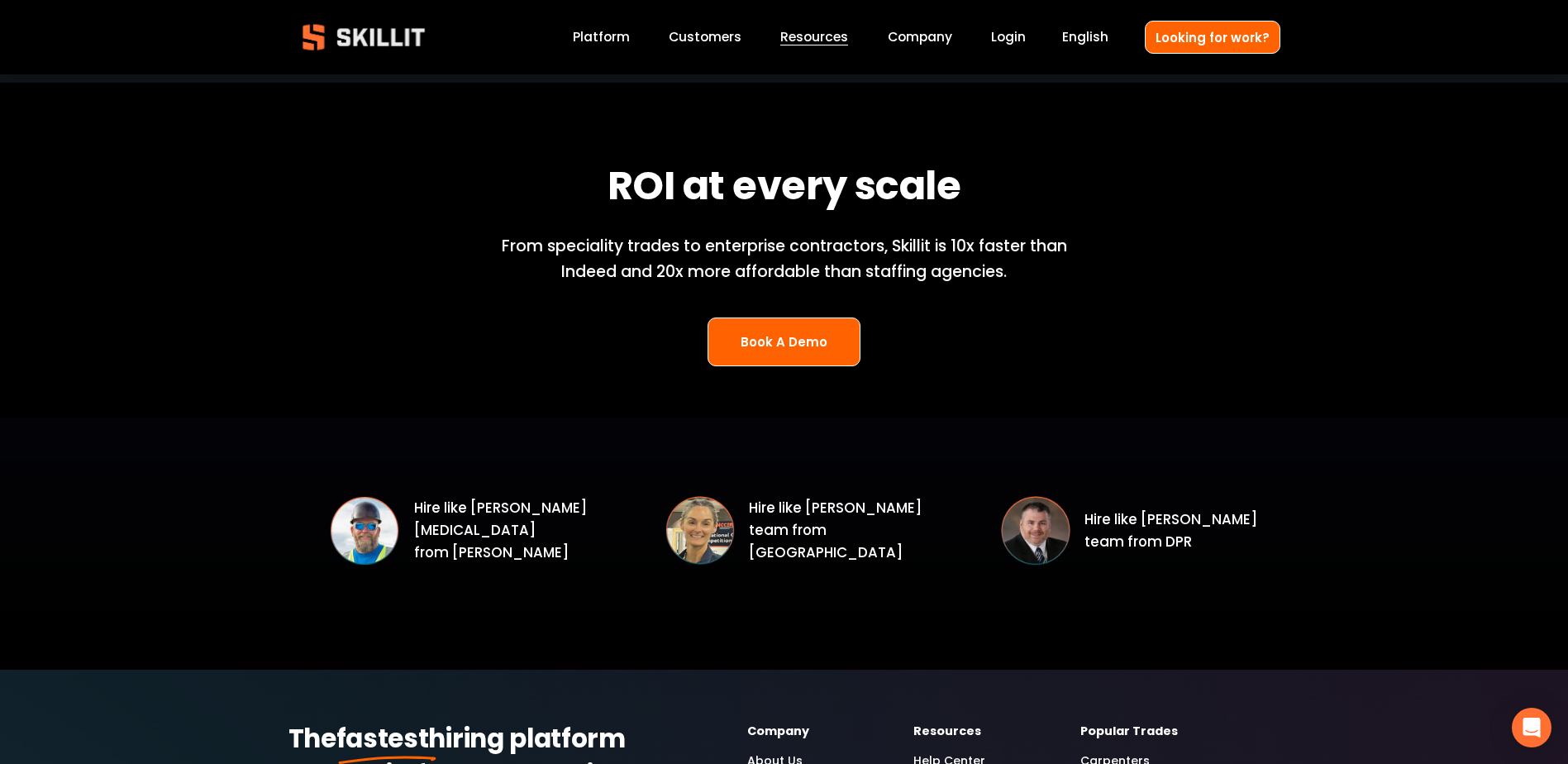
scroll to position [2173, 0]
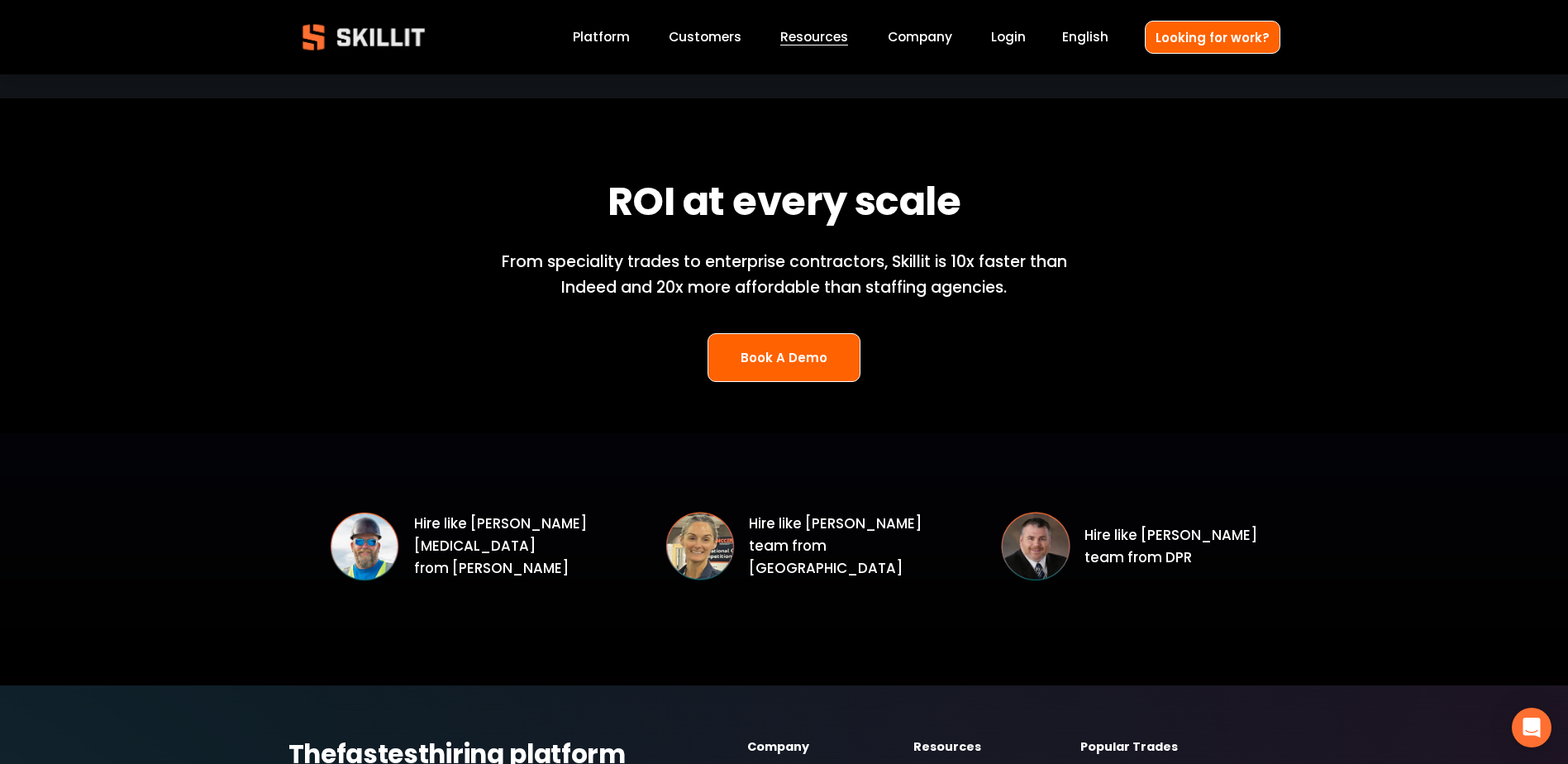
click at [598, 40] on link "Platform" at bounding box center [601, 37] width 57 height 22
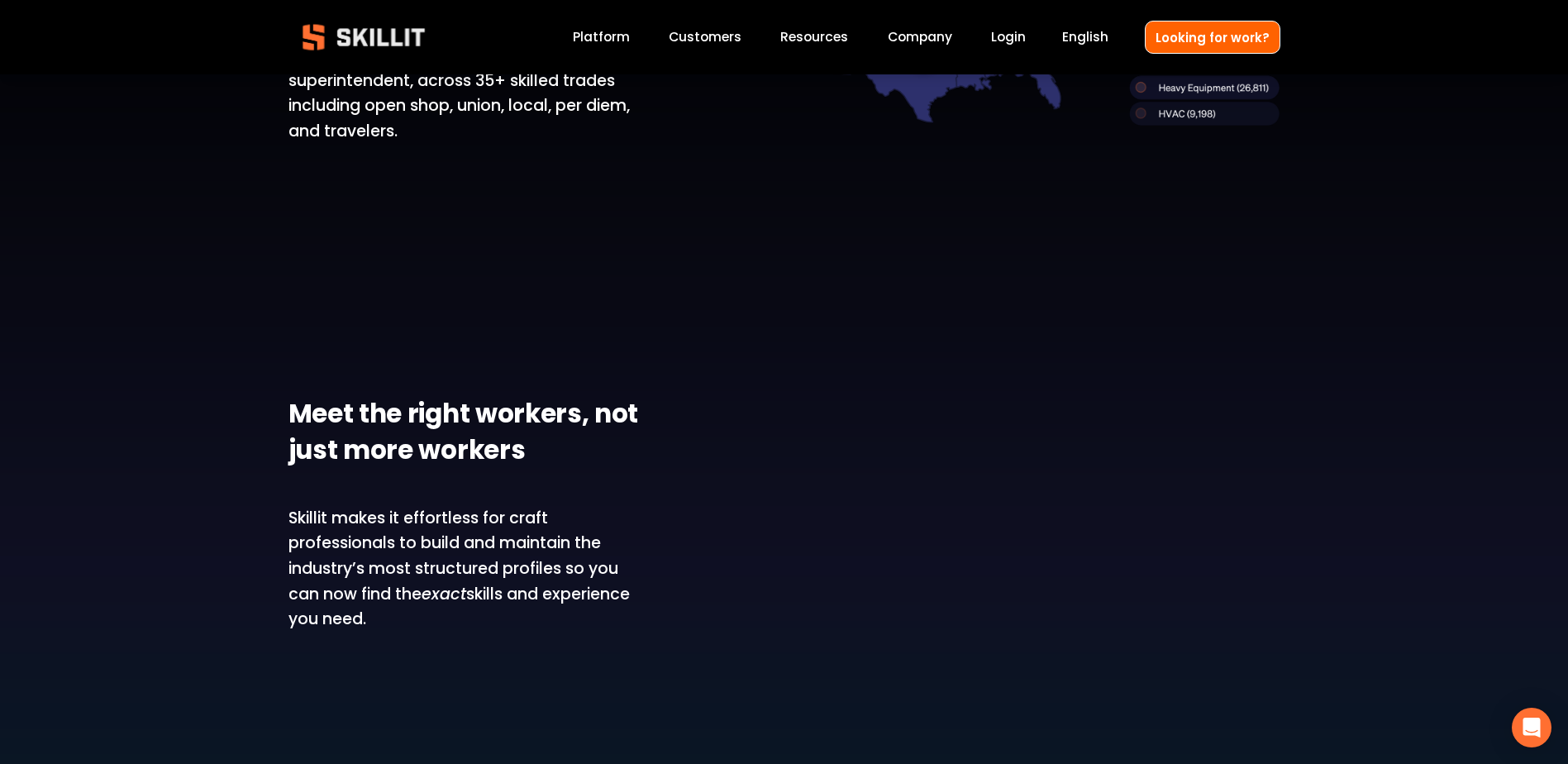
scroll to position [1818, 0]
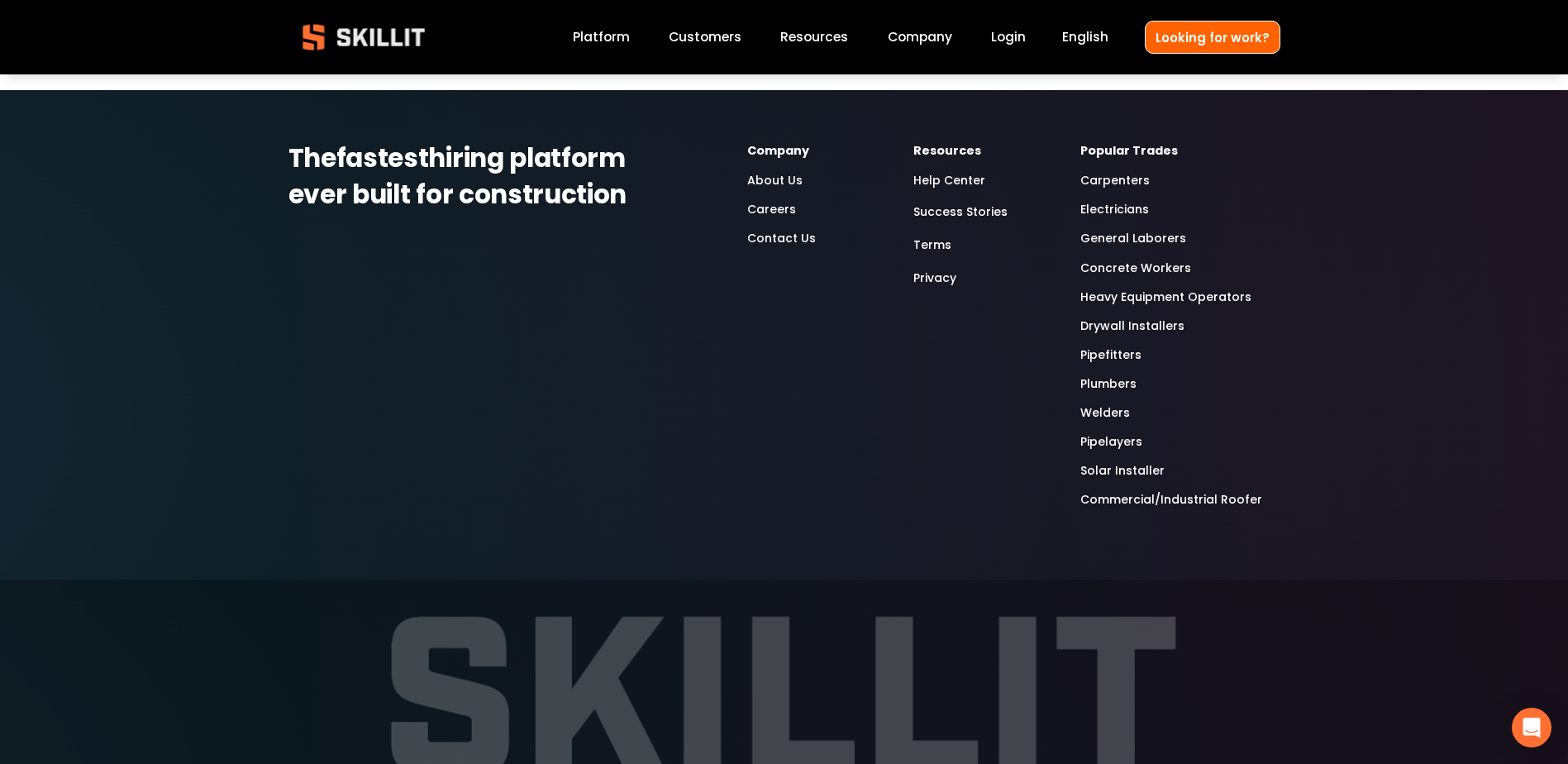
scroll to position [5371, 0]
